Goal: Complete application form: Complete application form

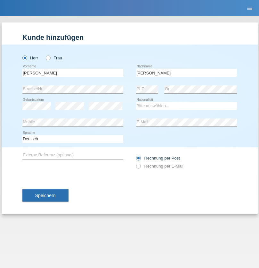
type input "[PERSON_NAME]"
select select "ES"
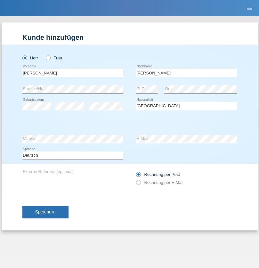
select select "C"
select select "19"
select select "07"
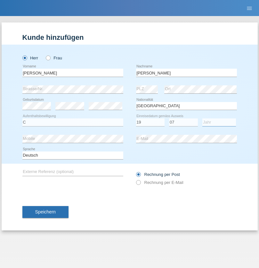
select select "2021"
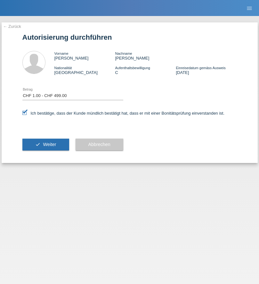
select select "1"
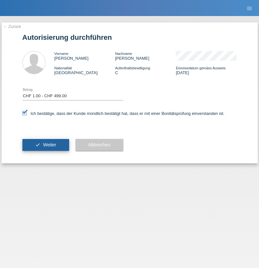
click at [46, 145] on span "Weiter" at bounding box center [49, 144] width 13 height 5
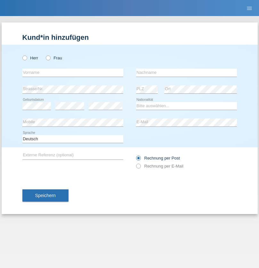
radio input "true"
click at [73, 72] on input "text" at bounding box center [72, 73] width 101 height 8
type input "[PERSON_NAME]"
click at [187, 72] on input "text" at bounding box center [186, 73] width 101 height 8
type input "[PERSON_NAME]"
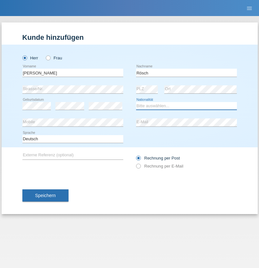
select select "CH"
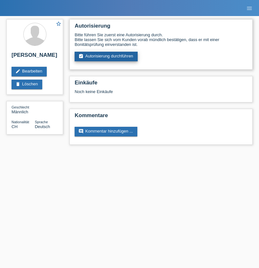
click at [106, 56] on link "assignment_turned_in Autorisierung durchführen" at bounding box center [106, 57] width 63 height 10
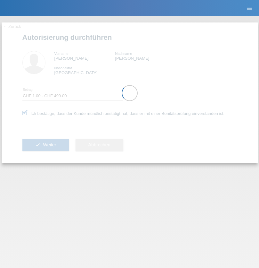
select select "1"
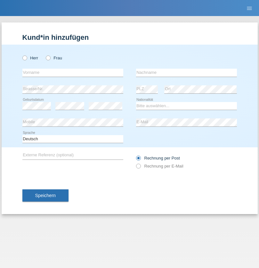
radio input "true"
click at [73, 72] on input "text" at bounding box center [72, 73] width 101 height 8
type input "Abdirashid"
click at [187, 72] on input "text" at bounding box center [186, 73] width 101 height 8
type input "[PERSON_NAME]"
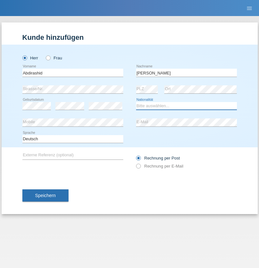
select select "ET"
select select "C"
select select "14"
select select "02"
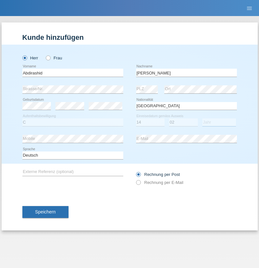
select select "1989"
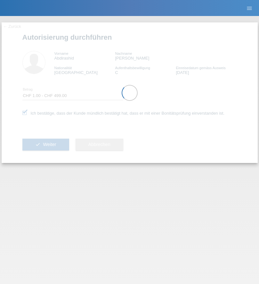
select select "1"
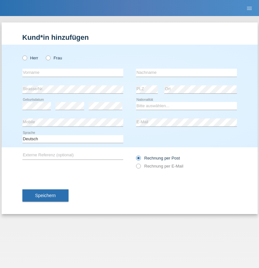
radio input "true"
click at [73, 72] on input "text" at bounding box center [72, 73] width 101 height 8
type input "[PERSON_NAME]"
click at [187, 72] on input "text" at bounding box center [186, 73] width 101 height 8
type input "Vokraj"
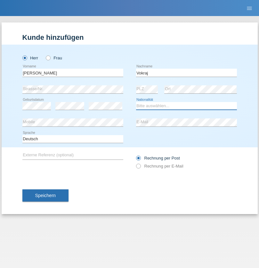
select select "XK"
select select "C"
select select "29"
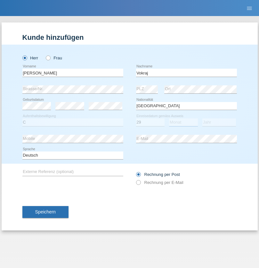
select select "09"
select select "1991"
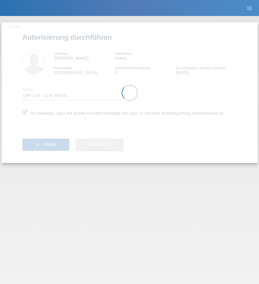
select select "1"
